Goal: Transaction & Acquisition: Purchase product/service

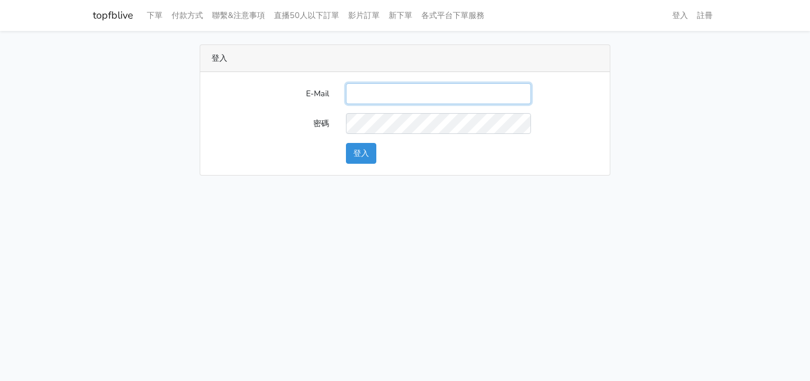
type input "[EMAIL_ADDRESS][DOMAIN_NAME]"
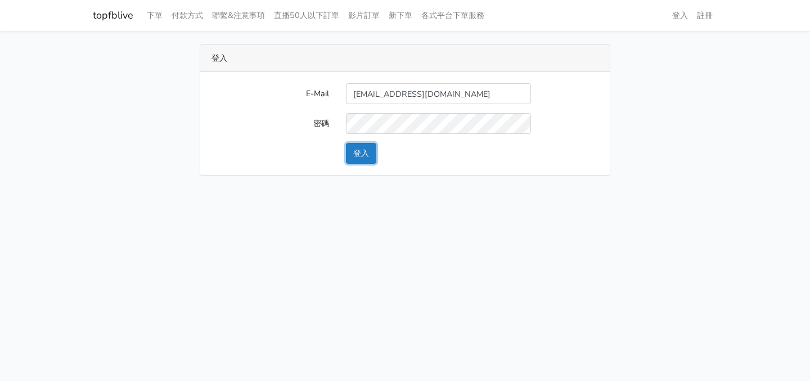
click at [368, 155] on button "登入" at bounding box center [361, 153] width 30 height 21
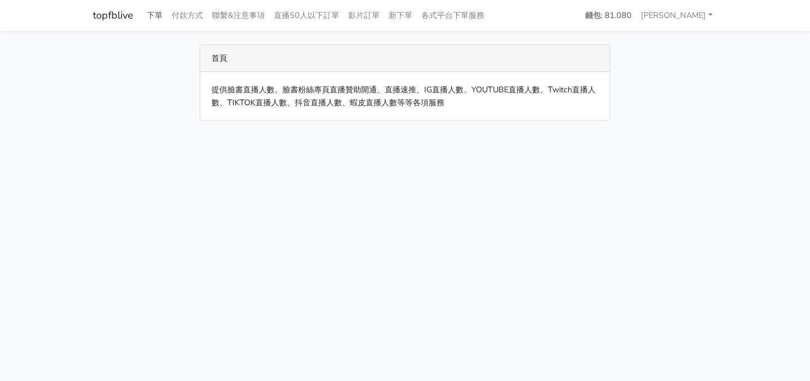
click at [158, 17] on link "下單" at bounding box center [154, 15] width 25 height 22
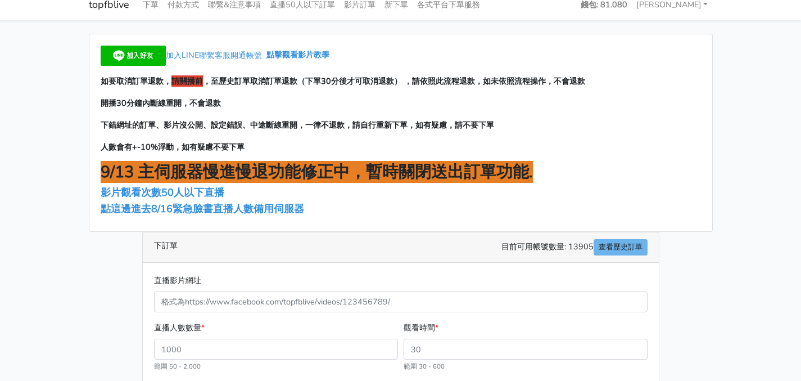
scroll to position [26, 0]
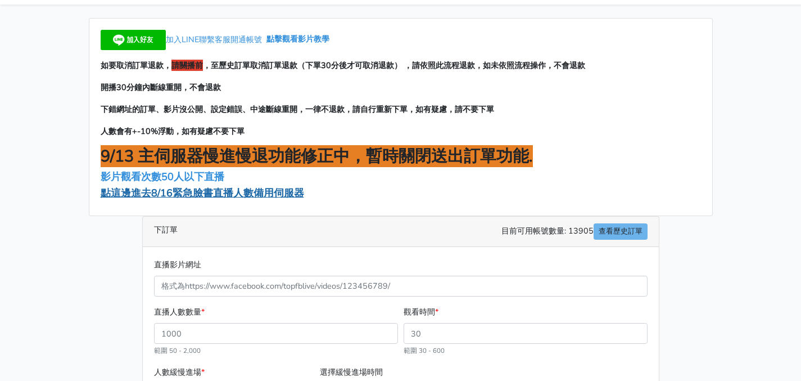
click at [253, 193] on span "點這邊進去8/16緊急臉書直播人數備用伺服器" at bounding box center [203, 192] width 204 height 13
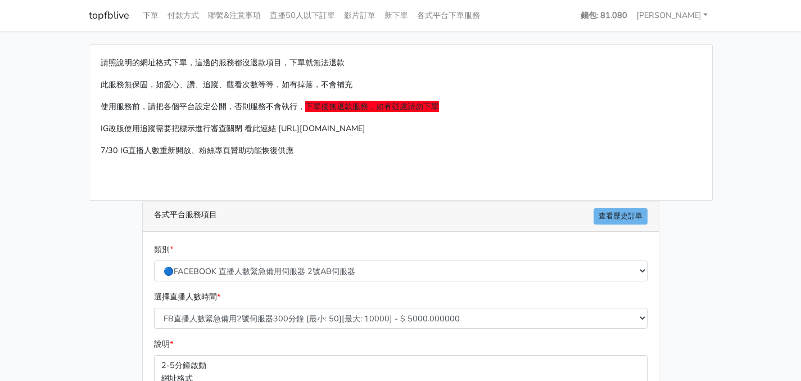
scroll to position [121, 0]
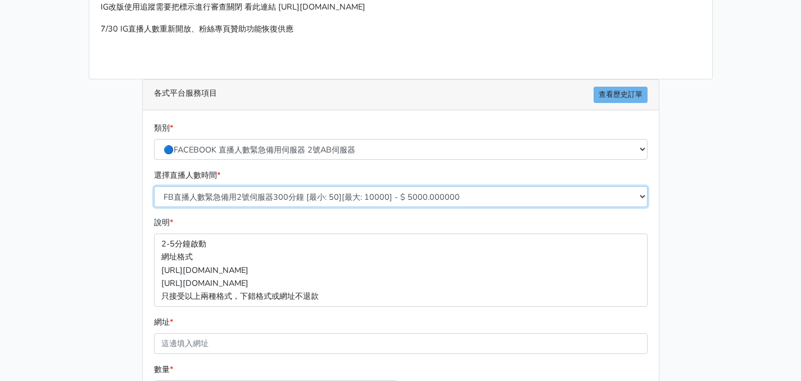
click at [272, 193] on select "FB直播人數緊急備用2號伺服器300分鐘 [最小: 50][最大: 10000] - $ 5000.000000 FB直播人數緊急備用2號伺服器60分鐘 [最…" at bounding box center [401, 196] width 494 height 21
select select "573"
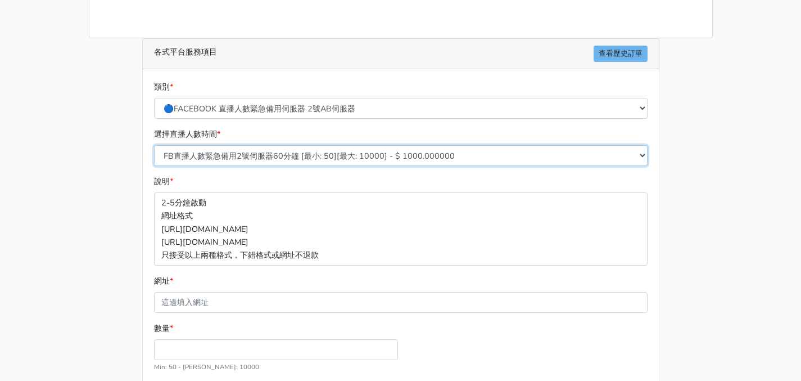
scroll to position [255, 0]
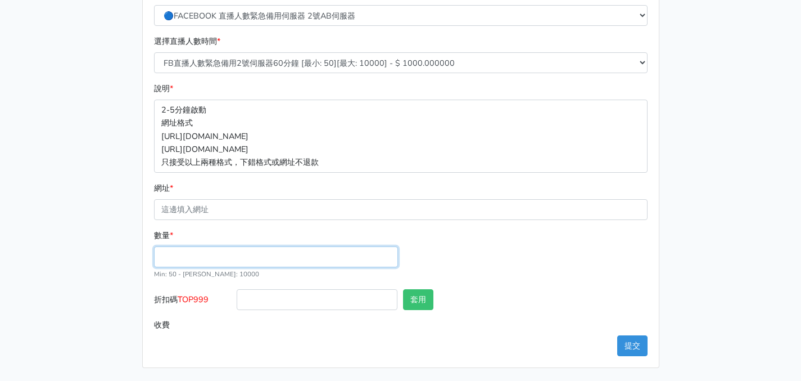
click at [232, 261] on input "數量 *" at bounding box center [276, 256] width 244 height 21
type input "100"
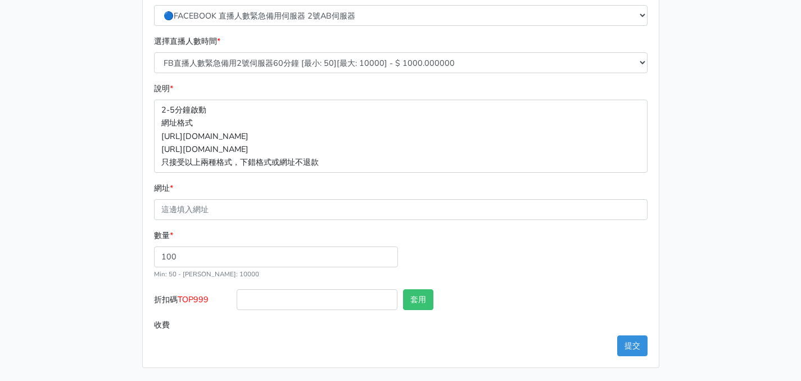
type input "100.000"
click at [491, 252] on div "數量 * 100 Min: 50 - [PERSON_NAME]: 10000" at bounding box center [400, 259] width 499 height 60
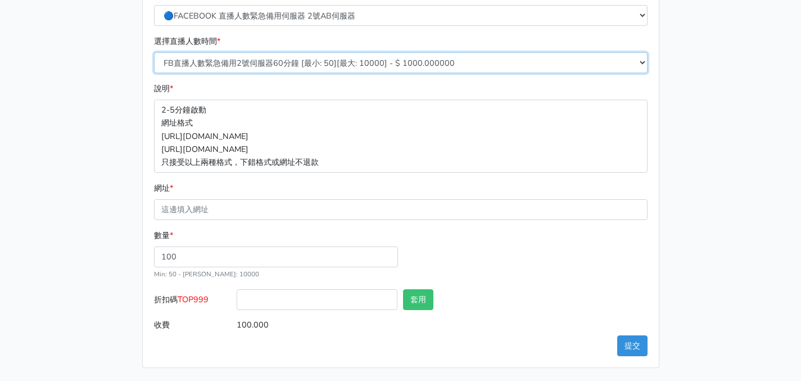
click at [313, 60] on select "FB直播人數緊急備用2號伺服器300分鐘 [最小: 50][最大: 10000] - $ 5000.000000 FB直播人數緊急備用2號伺服器60分鐘 [最…" at bounding box center [401, 62] width 494 height 21
select select "578"
type input "400.000"
click at [313, 62] on select "FB直播人數緊急備用2號伺服器300分鐘 [最小: 50][最大: 10000] - $ 5000.000000 FB直播人數緊急備用2號伺服器60分鐘 [最…" at bounding box center [401, 62] width 494 height 21
select select "590"
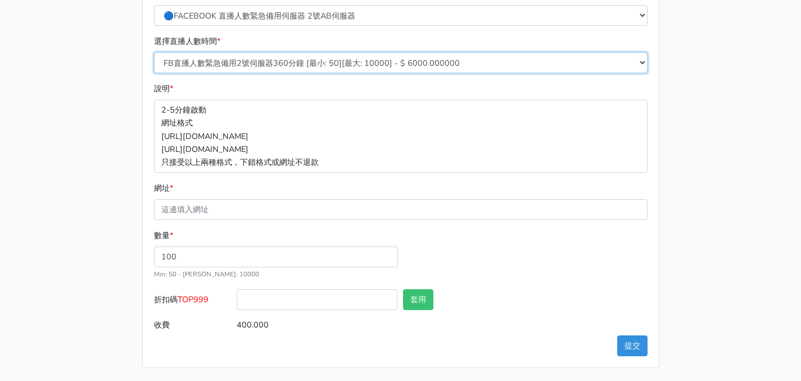
type input "600.000"
click at [329, 63] on select "FB直播人數緊急備用2號伺服器300分鐘 [最小: 50][最大: 10000] - $ 5000.000000 FB直播人數緊急備用2號伺服器60分鐘 [最…" at bounding box center [401, 62] width 494 height 21
select select "572"
type input "500.000"
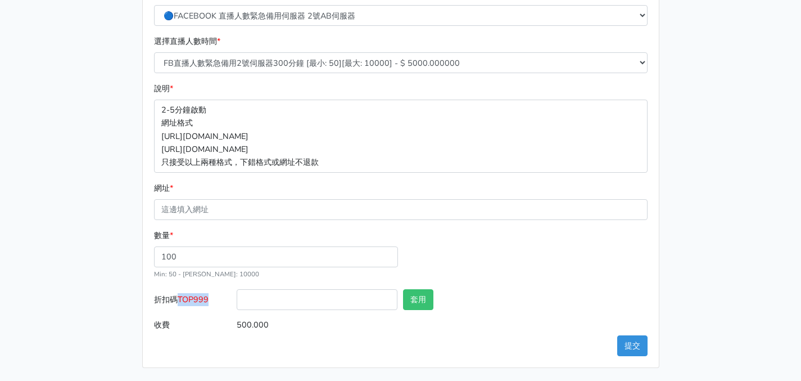
drag, startPoint x: 207, startPoint y: 298, endPoint x: 180, endPoint y: 300, distance: 27.6
click at [180, 300] on label "折扣碼 TOP999" at bounding box center [192, 301] width 83 height 25
copy span "TOP999"
click at [280, 300] on input "折扣碼 TOP999" at bounding box center [317, 299] width 161 height 21
paste input "TOP999"
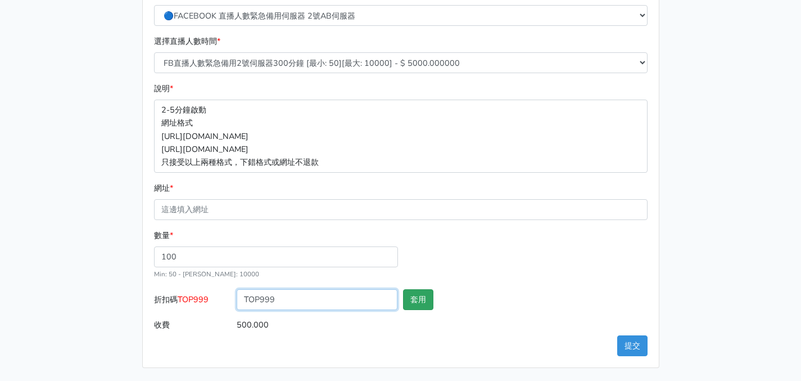
type input "TOP999"
click at [430, 296] on button "套用" at bounding box center [418, 299] width 30 height 21
type input "套用失敗"
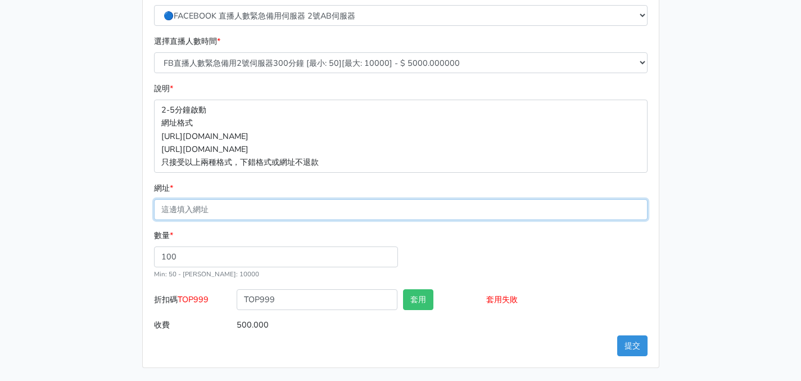
click at [281, 209] on input "網址 *" at bounding box center [401, 209] width 494 height 21
paste input "[URL][DOMAIN_NAME]"
type input "[URL][DOMAIN_NAME]"
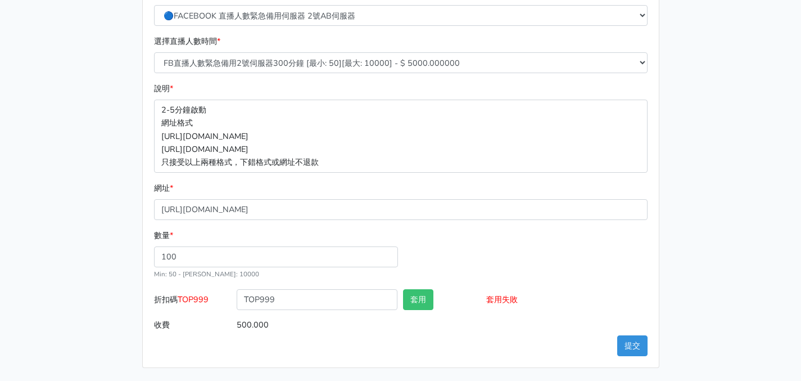
click at [471, 230] on div "數量 * 100 Min: 50 - [PERSON_NAME]: 10000" at bounding box center [400, 259] width 499 height 60
click at [415, 301] on button "套用" at bounding box center [418, 299] width 30 height 21
click at [351, 299] on input "TOP999" at bounding box center [317, 299] width 161 height 21
type input "TOP999"
click at [420, 300] on button "套用" at bounding box center [418, 299] width 30 height 21
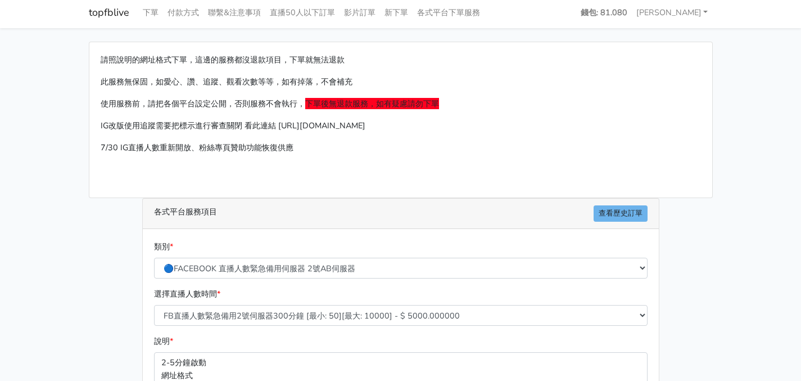
scroll to position [0, 0]
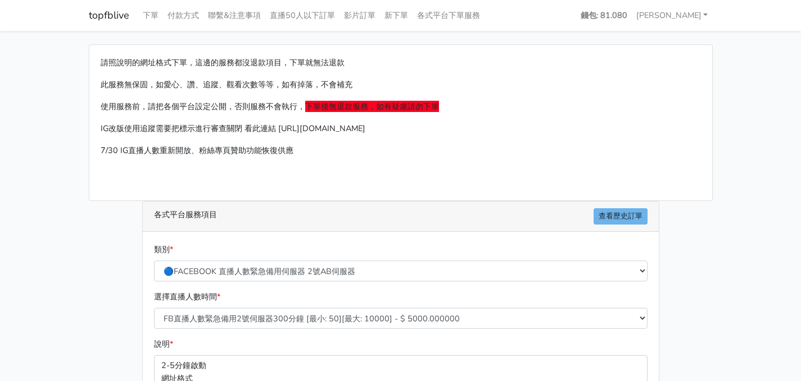
click at [106, 17] on link "topfblive" at bounding box center [109, 15] width 40 height 22
